Goal: Task Accomplishment & Management: Use online tool/utility

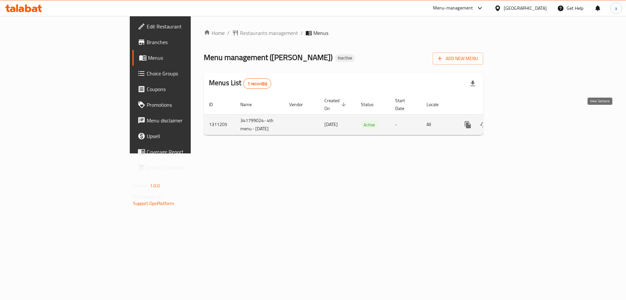
click at [519, 121] on icon "enhanced table" at bounding box center [515, 125] width 8 height 8
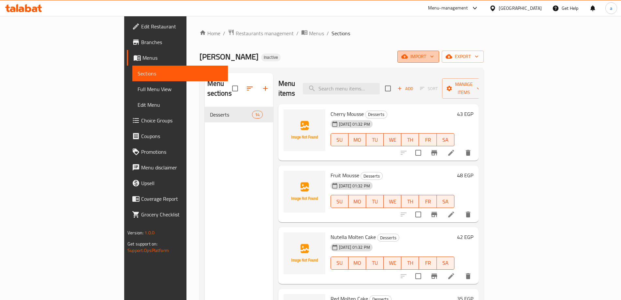
click at [439, 62] on button "import" at bounding box center [419, 57] width 42 height 12
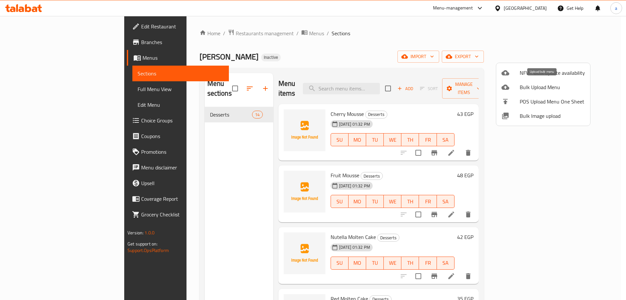
click at [521, 89] on span "Bulk Upload Menu" at bounding box center [552, 87] width 65 height 8
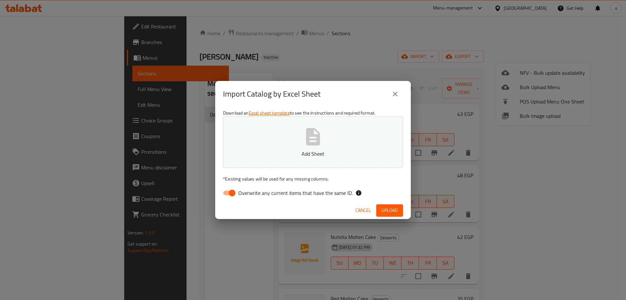
click at [224, 193] on input "Overwrite any current items that have the same ID." at bounding box center [232, 193] width 37 height 12
checkbox input "false"
click at [278, 153] on p "Add Sheet" at bounding box center [313, 154] width 160 height 8
click at [385, 207] on span "Upload" at bounding box center [390, 210] width 16 height 8
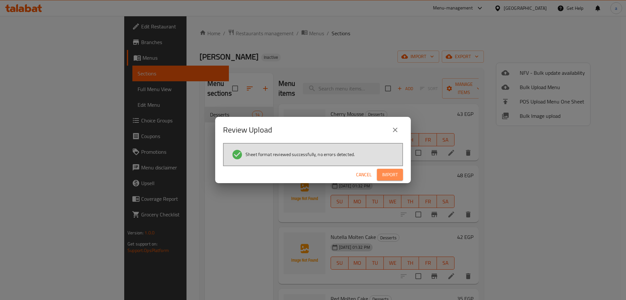
click at [388, 178] on span "Import" at bounding box center [390, 175] width 16 height 8
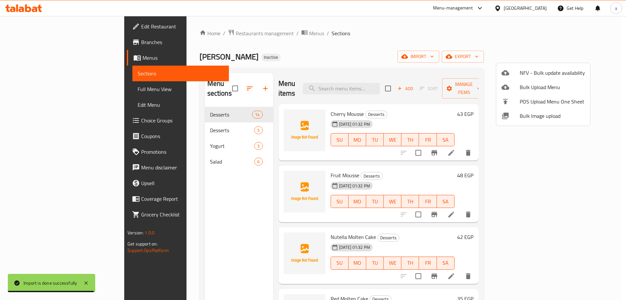
click at [37, 90] on div at bounding box center [313, 150] width 626 height 300
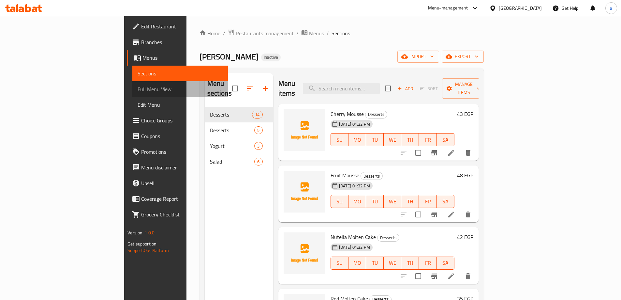
click at [138, 90] on span "Full Menu View" at bounding box center [180, 89] width 85 height 8
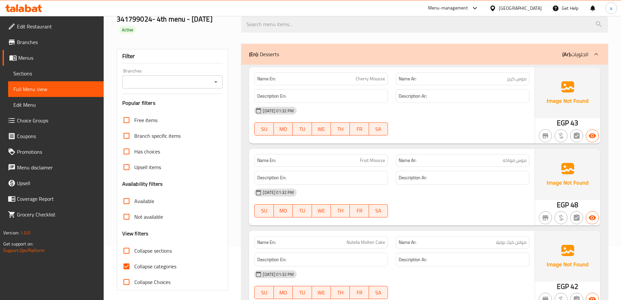
scroll to position [98, 0]
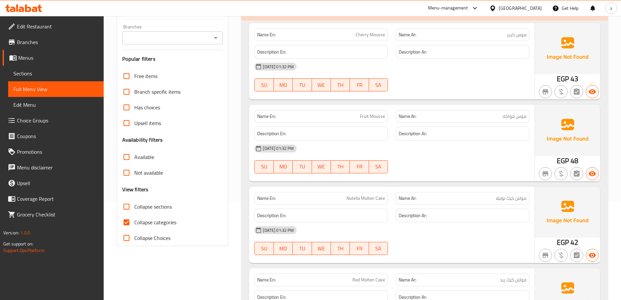
click at [129, 222] on input "Collapse categories" at bounding box center [127, 222] width 16 height 16
checkbox input "false"
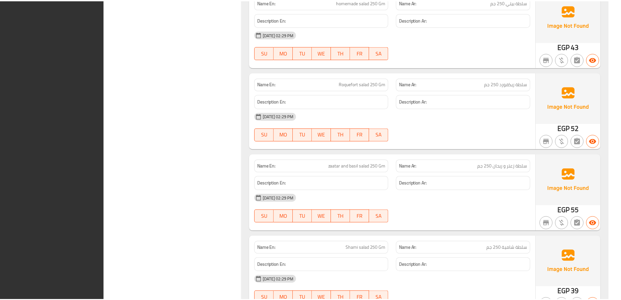
scroll to position [2238, 0]
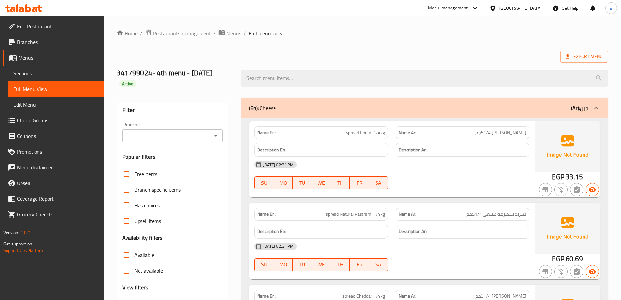
click at [24, 11] on icon at bounding box center [23, 8] width 37 height 8
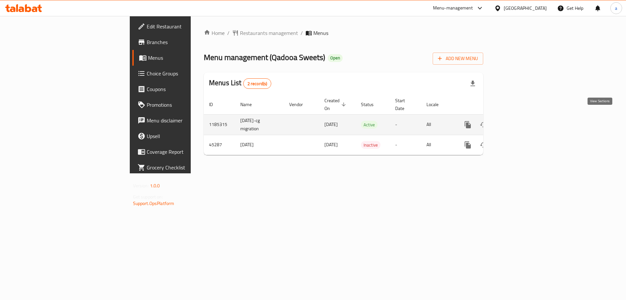
click at [518, 122] on icon "enhanced table" at bounding box center [515, 125] width 6 height 6
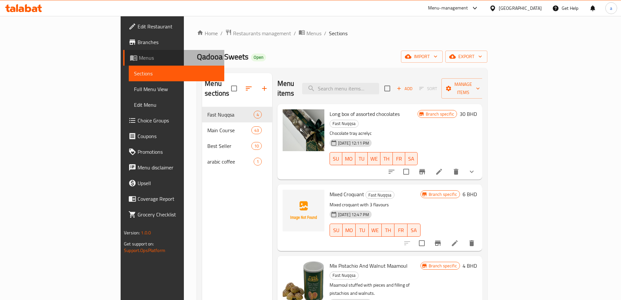
click at [139, 61] on span "Menus" at bounding box center [179, 58] width 80 height 8
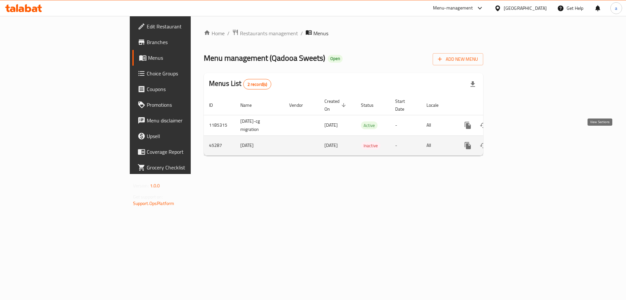
click at [523, 140] on link "enhanced table" at bounding box center [515, 146] width 16 height 16
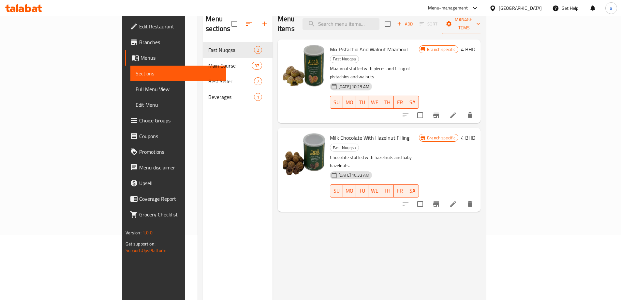
scroll to position [65, 0]
click at [141, 61] on span "Menus" at bounding box center [181, 58] width 80 height 8
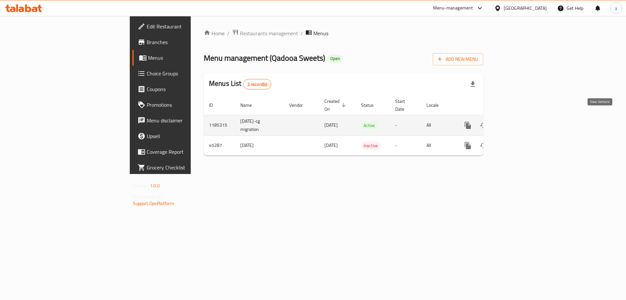
click at [519, 121] on icon "enhanced table" at bounding box center [515, 125] width 8 height 8
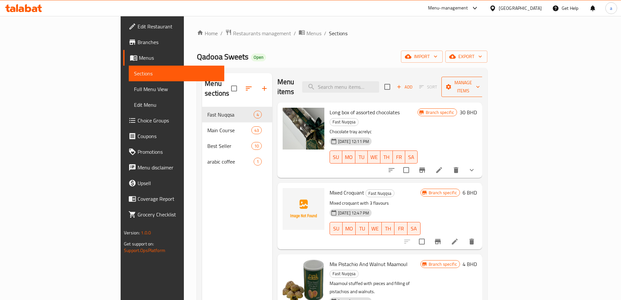
click at [451, 84] on icon "button" at bounding box center [448, 86] width 5 height 5
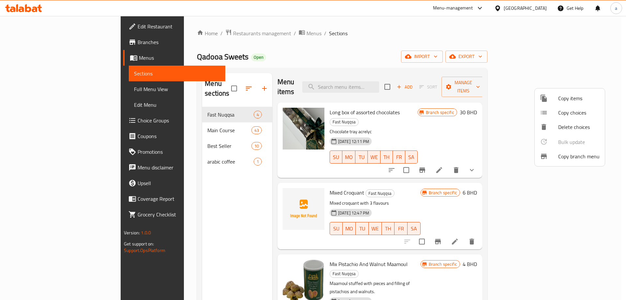
click at [547, 95] on icon at bounding box center [544, 98] width 8 height 8
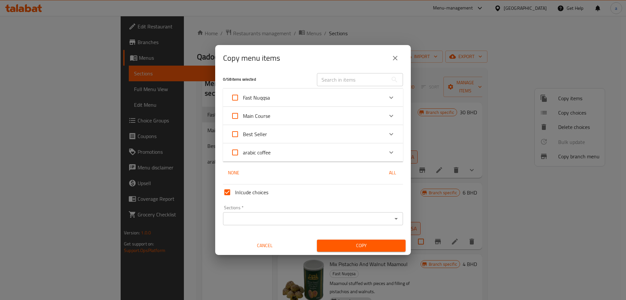
scroll to position [4, 0]
click at [396, 59] on icon "close" at bounding box center [395, 58] width 5 height 5
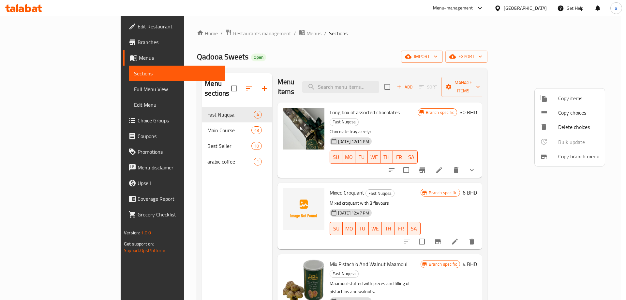
click at [320, 40] on div at bounding box center [313, 150] width 626 height 300
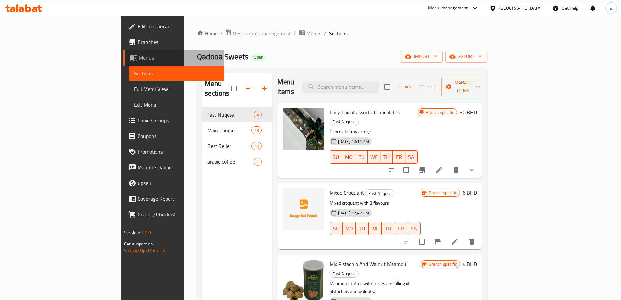
click at [139, 57] on span "Menus" at bounding box center [179, 58] width 80 height 8
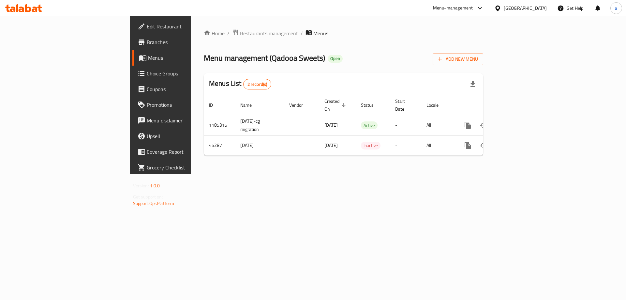
click at [147, 42] on span "Branches" at bounding box center [188, 42] width 83 height 8
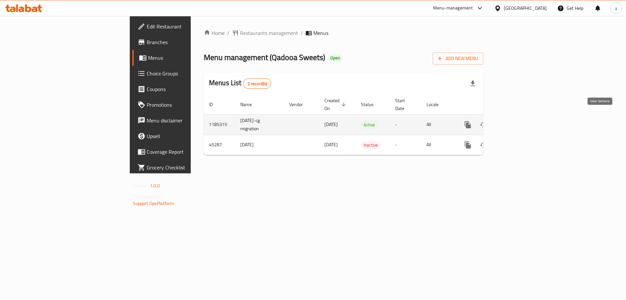
click at [518, 122] on icon "enhanced table" at bounding box center [515, 125] width 6 height 6
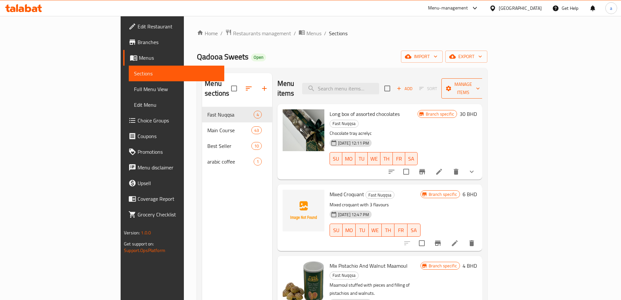
click at [480, 80] on span "Manage items" at bounding box center [463, 88] width 33 height 16
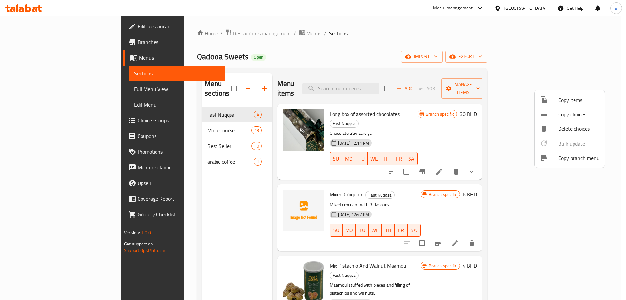
click at [571, 159] on span "Copy branch menu" at bounding box center [578, 158] width 41 height 8
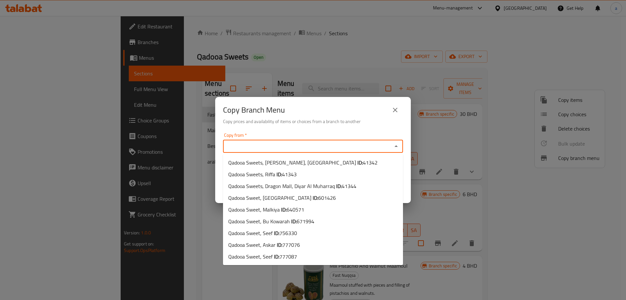
click at [387, 148] on input "Copy from   *" at bounding box center [307, 146] width 165 height 9
click at [284, 233] on span "756330" at bounding box center [288, 233] width 18 height 10
type input "Qadooa Sweet, Seef"
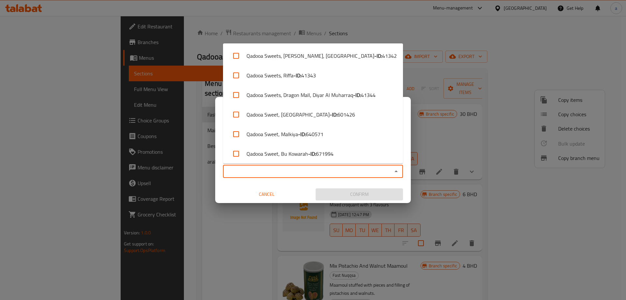
click at [286, 171] on input "Copy to   *" at bounding box center [307, 171] width 165 height 9
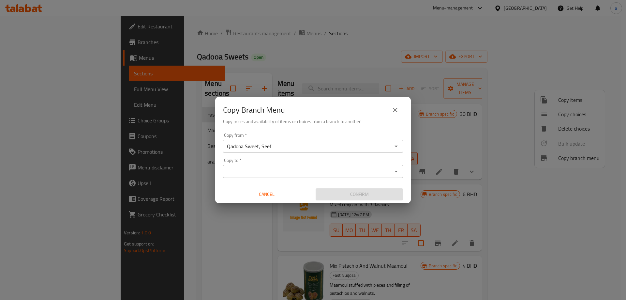
click at [359, 148] on input "Qadooa Sweet, Seef" at bounding box center [307, 146] width 165 height 9
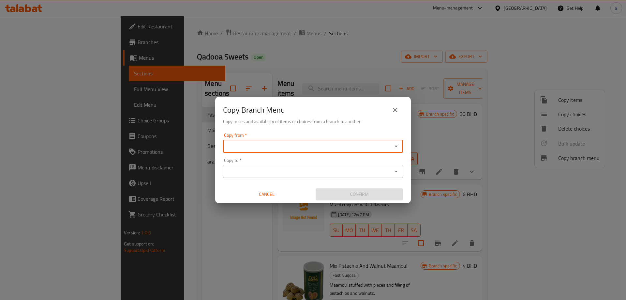
type input "Qadooa Sweet, Seef"
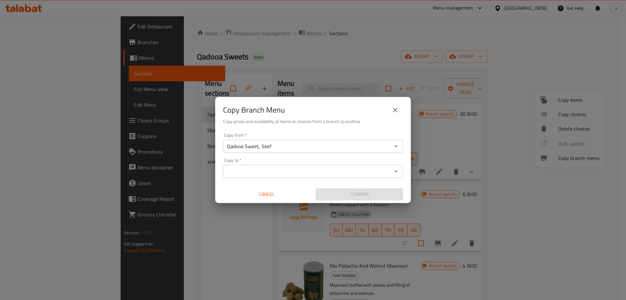
click at [394, 145] on icon "Open" at bounding box center [396, 146] width 8 height 8
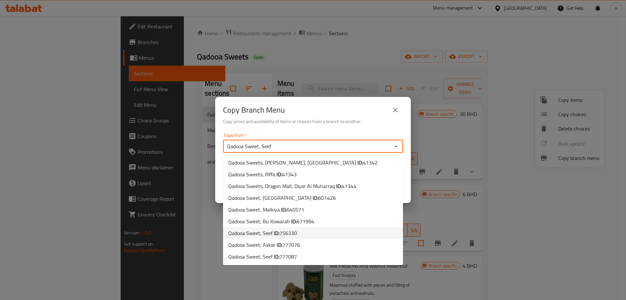
click at [310, 233] on li "Qadooa Sweet, Seef ID: 756330" at bounding box center [313, 233] width 180 height 12
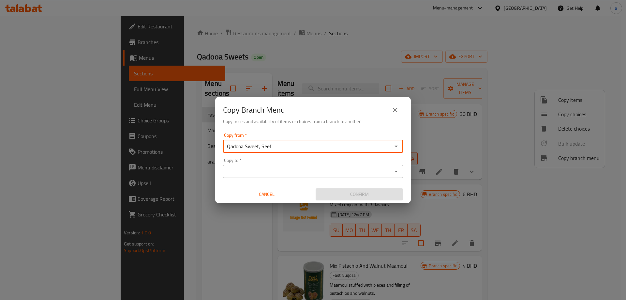
click at [333, 172] on input "Copy to   *" at bounding box center [307, 171] width 165 height 9
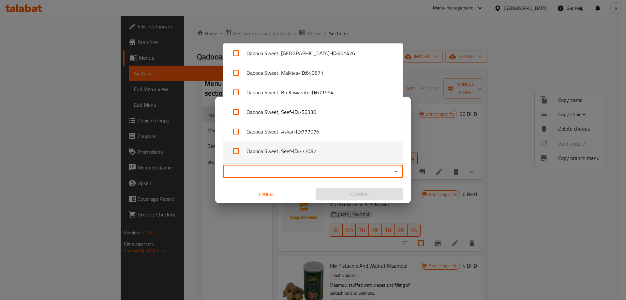
click at [334, 151] on li "Qadooa Sweet, Seef - ID: 777087" at bounding box center [313, 151] width 180 height 20
checkbox input "true"
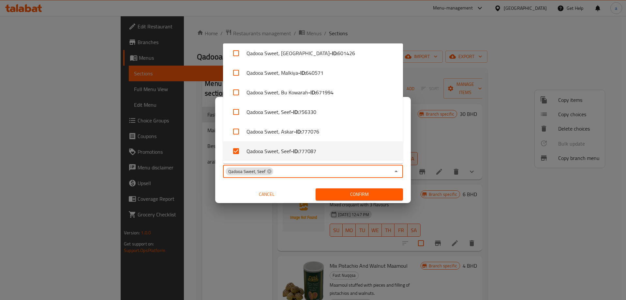
click at [303, 185] on div "Copy from   * Qadooa Sweet, Seef Copy from * Copy to   * Qadooa Sweet, Seef Cop…" at bounding box center [313, 166] width 196 height 73
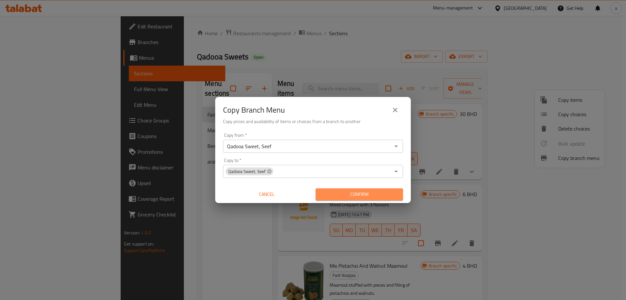
click at [330, 191] on span "Confirm" at bounding box center [359, 194] width 77 height 8
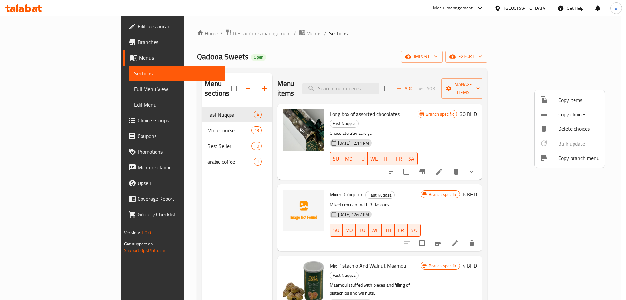
click at [238, 173] on div at bounding box center [313, 150] width 626 height 300
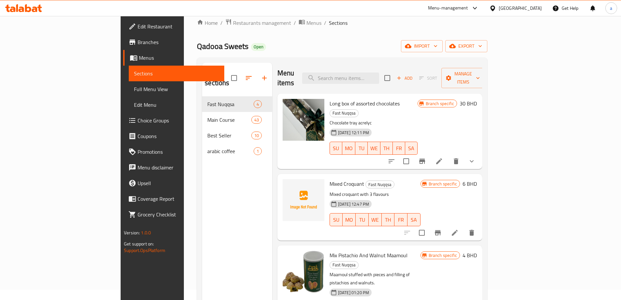
scroll to position [0, 0]
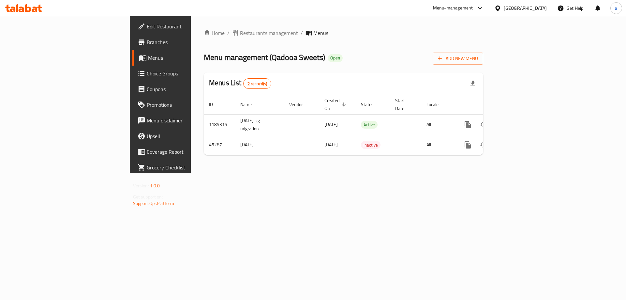
click at [147, 40] on span "Branches" at bounding box center [188, 42] width 83 height 8
